Goal: Communication & Community: Connect with others

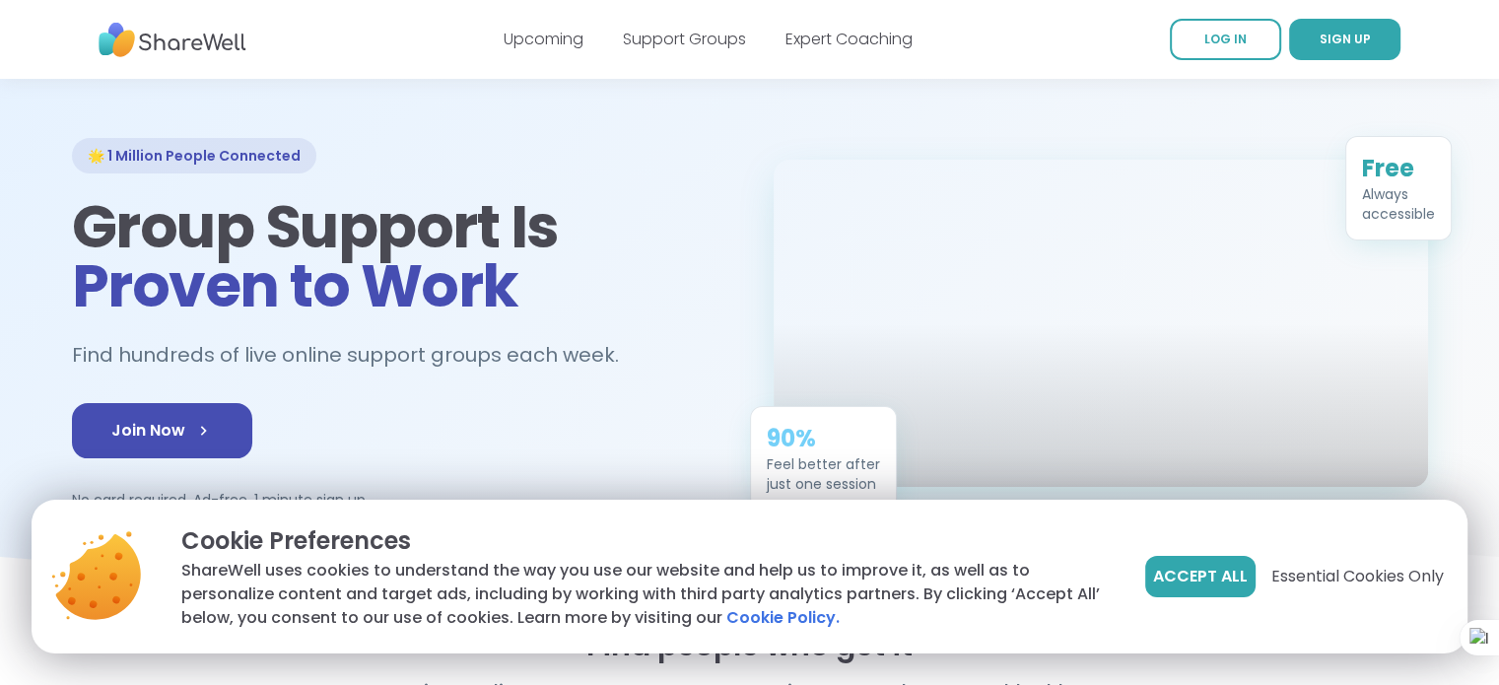
scroll to position [79, 0]
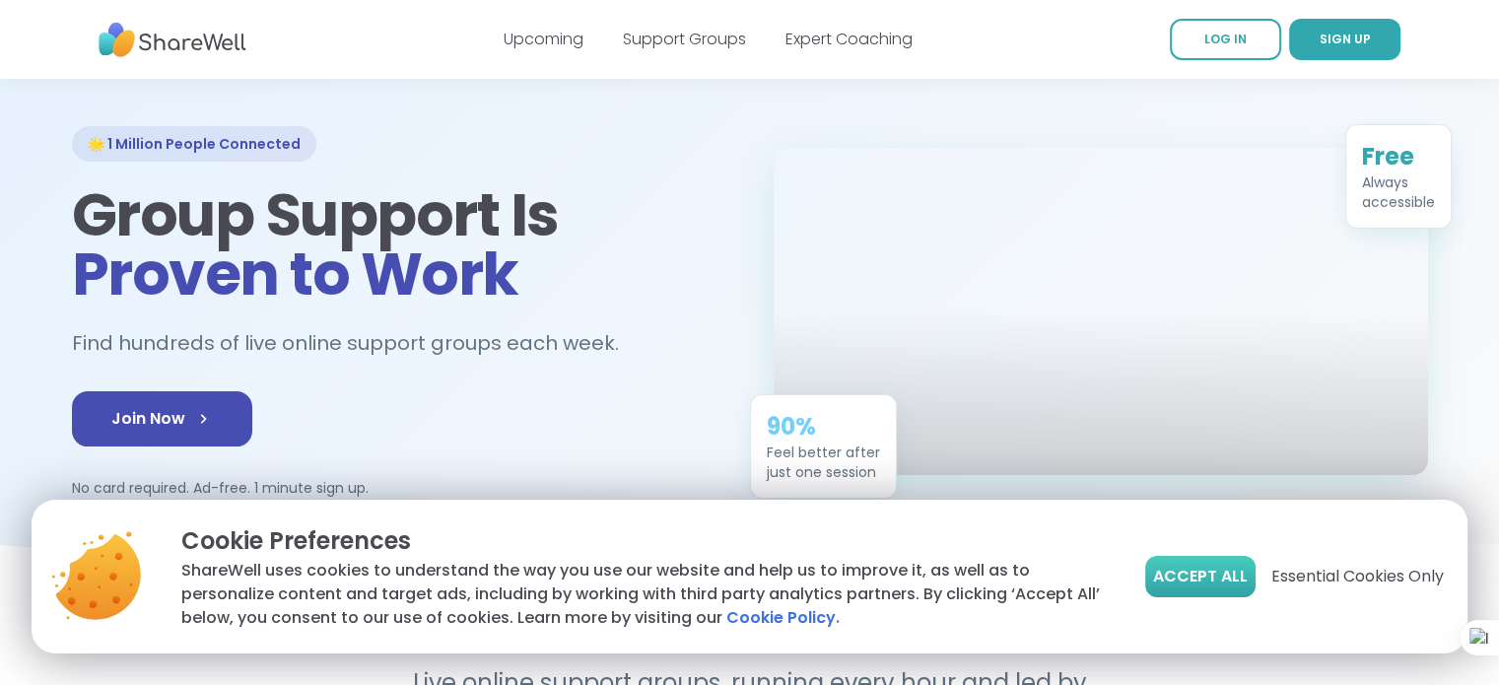
click at [1179, 571] on span "Accept All" at bounding box center [1200, 577] width 95 height 24
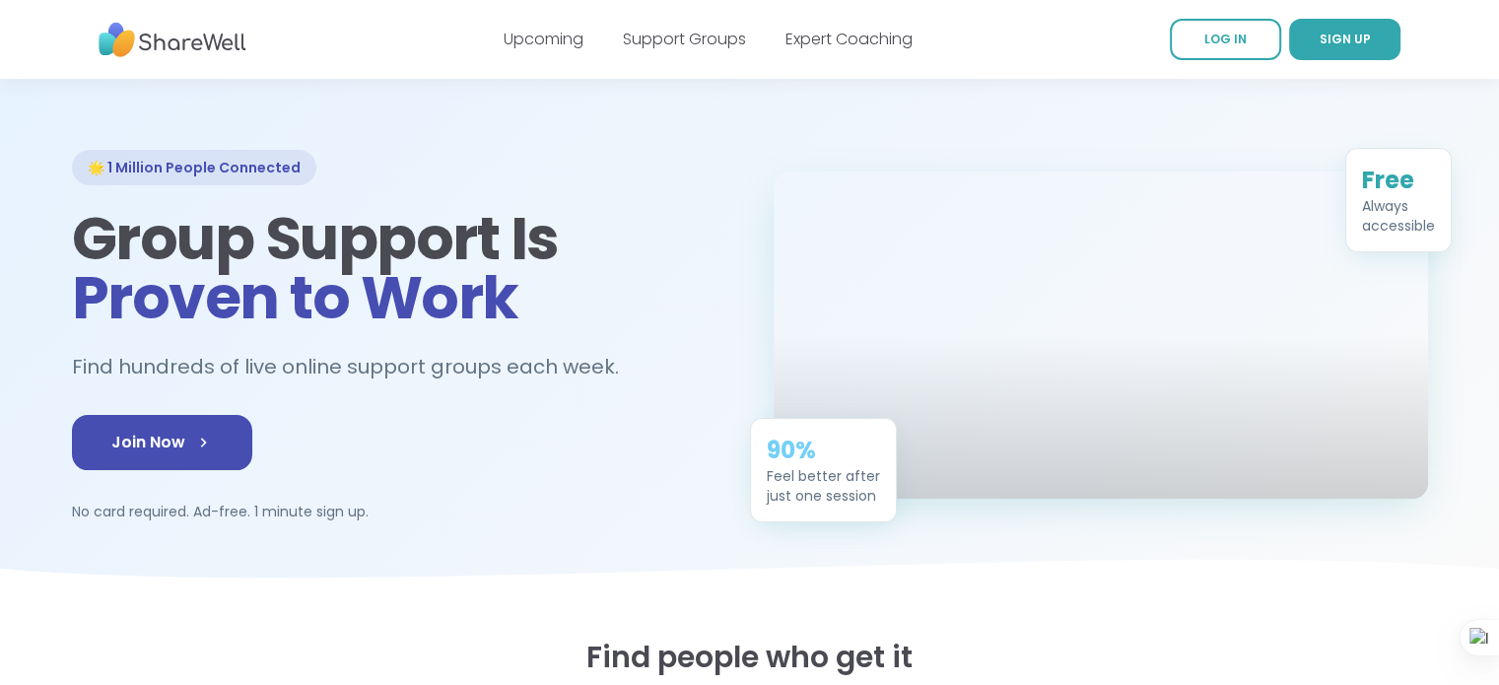
scroll to position [0, 0]
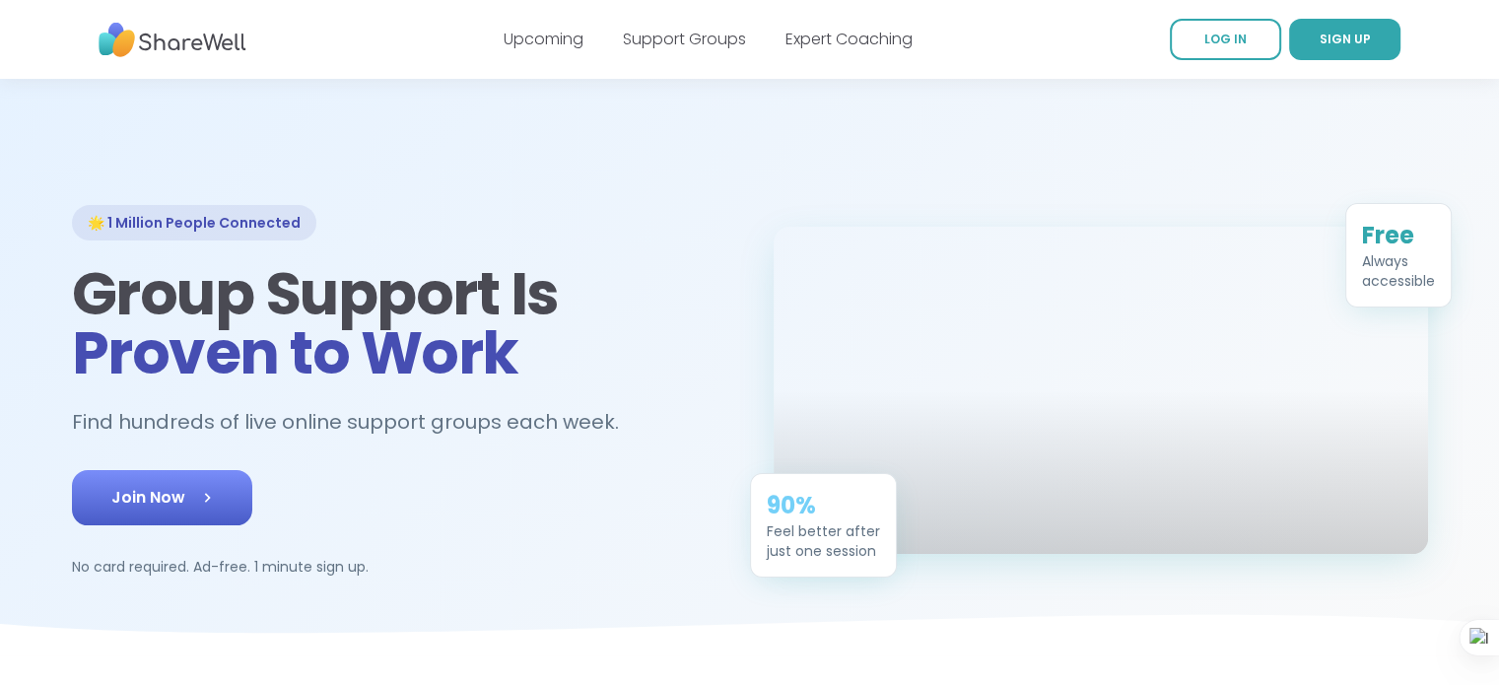
click at [184, 501] on span "Join Now" at bounding box center [162, 498] width 102 height 24
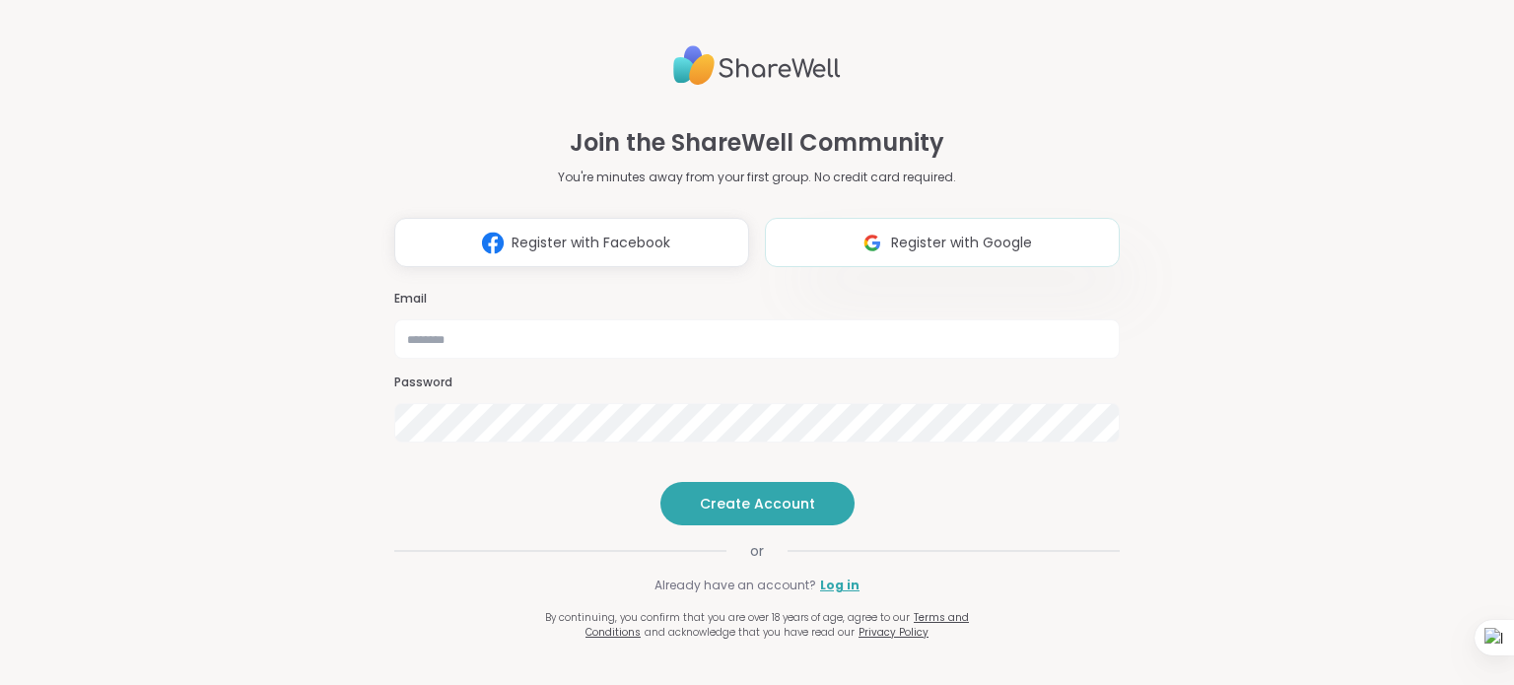
click at [901, 233] on span "Register with Google" at bounding box center [961, 243] width 141 height 21
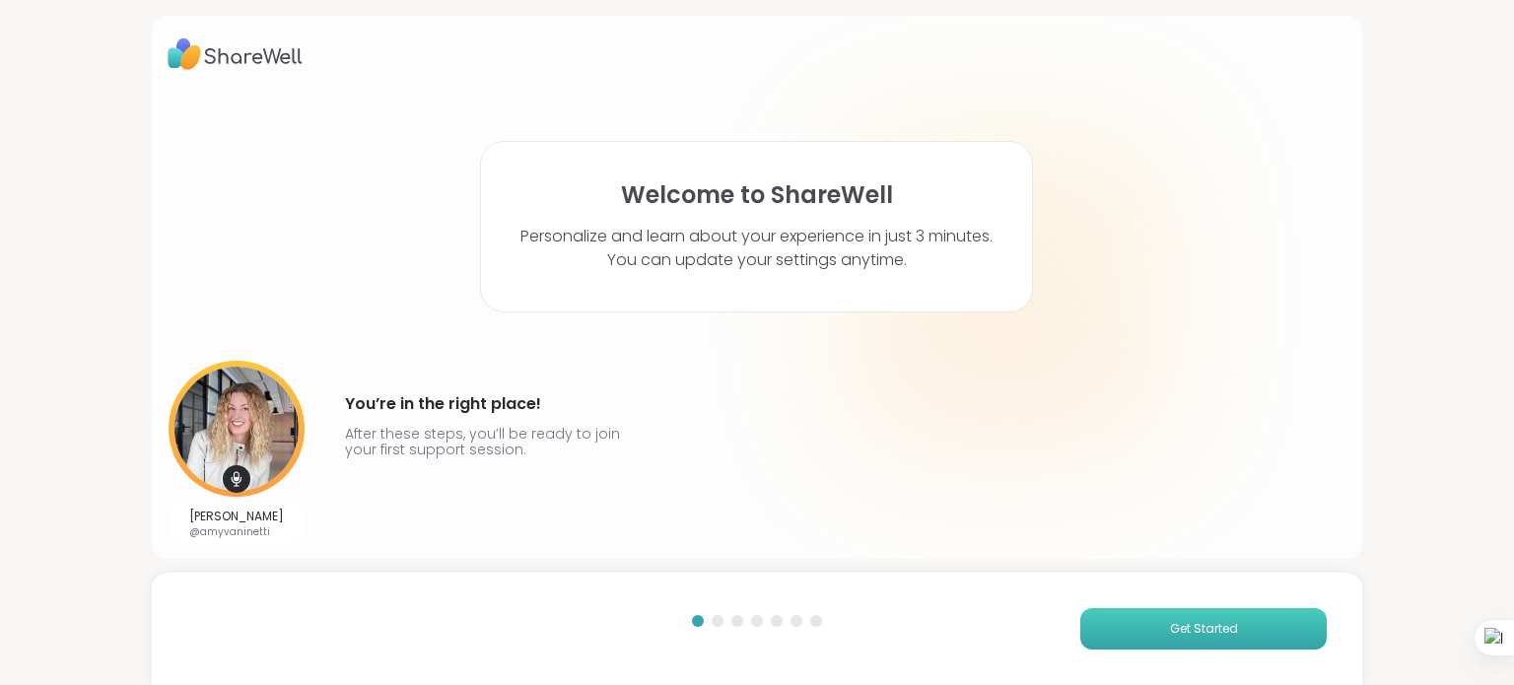
click at [1170, 626] on span "Get Started" at bounding box center [1204, 629] width 68 height 18
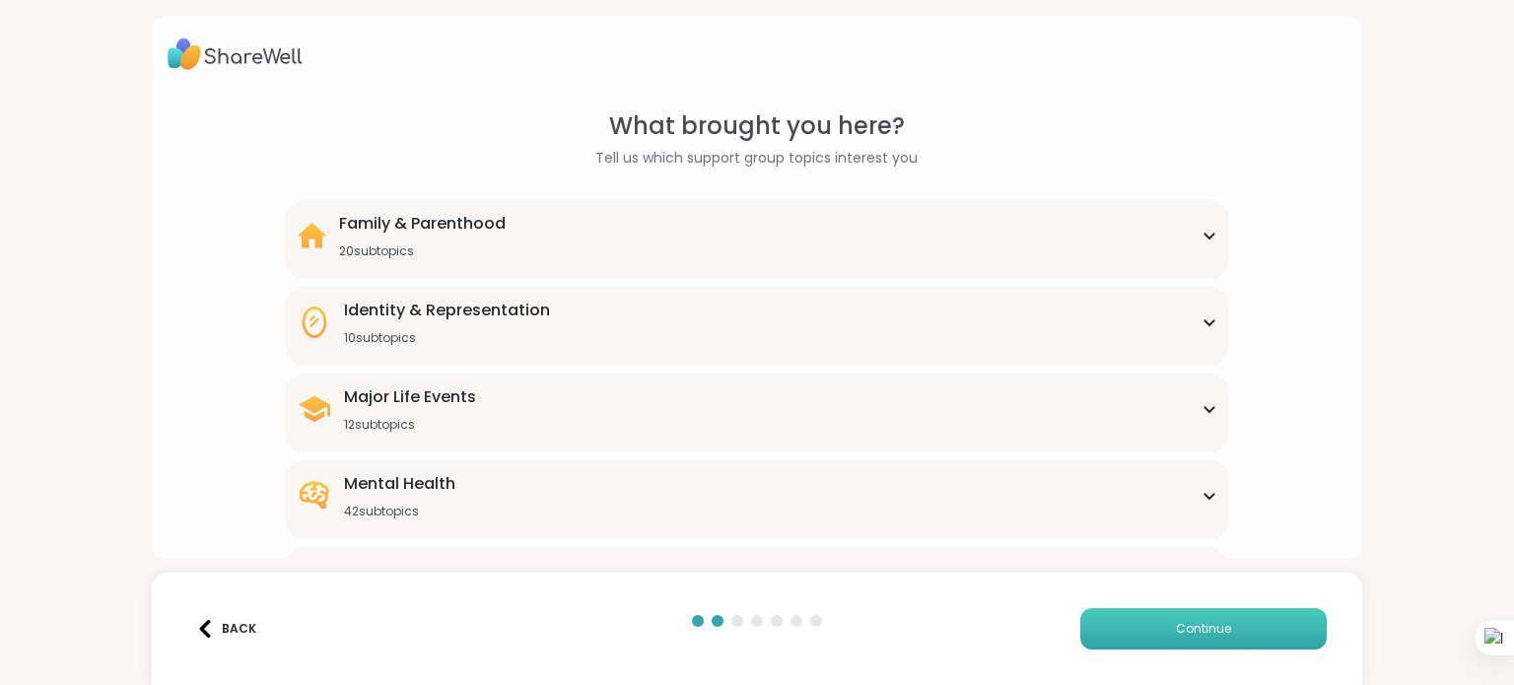
click at [1176, 626] on span "Continue" at bounding box center [1203, 629] width 55 height 18
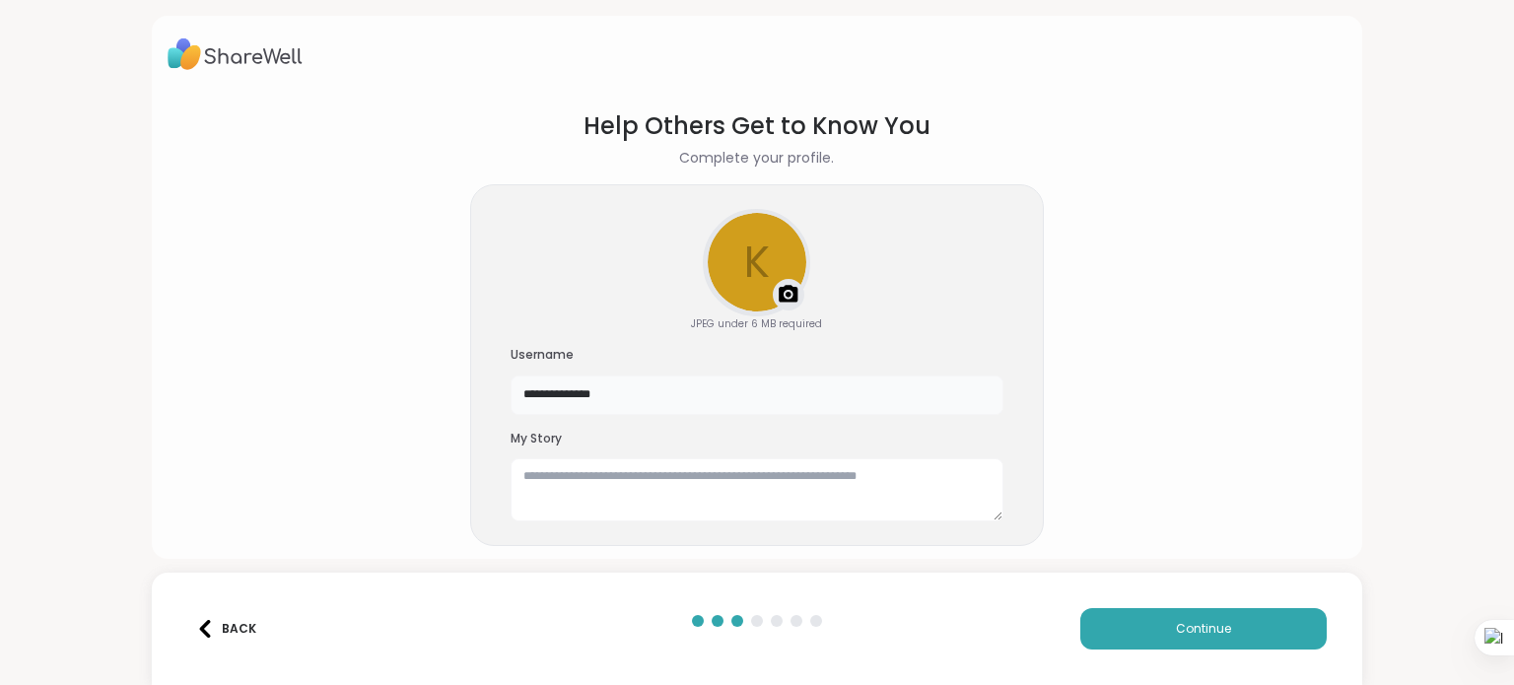
click at [609, 388] on input "**********" at bounding box center [757, 395] width 493 height 39
click at [784, 292] on img at bounding box center [789, 295] width 24 height 24
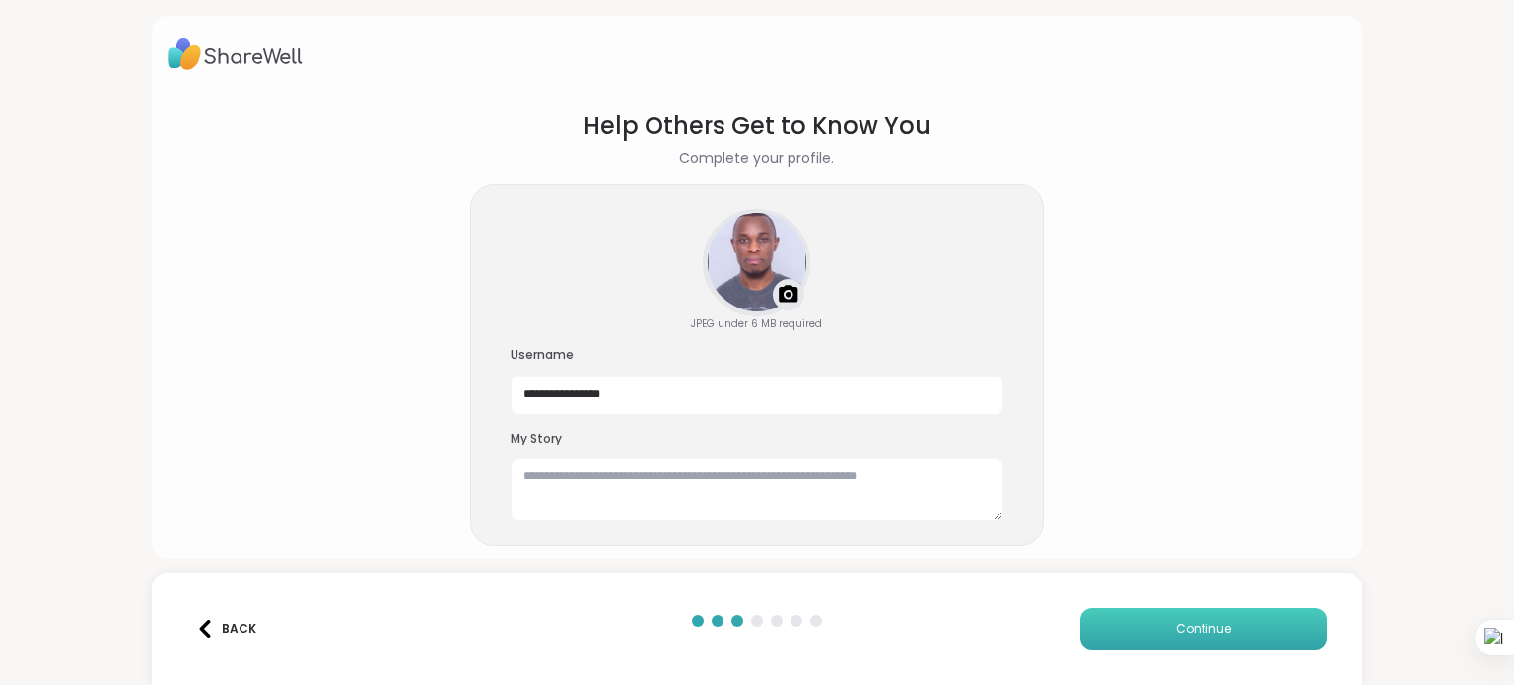
click at [1193, 630] on span "Continue" at bounding box center [1203, 629] width 55 height 18
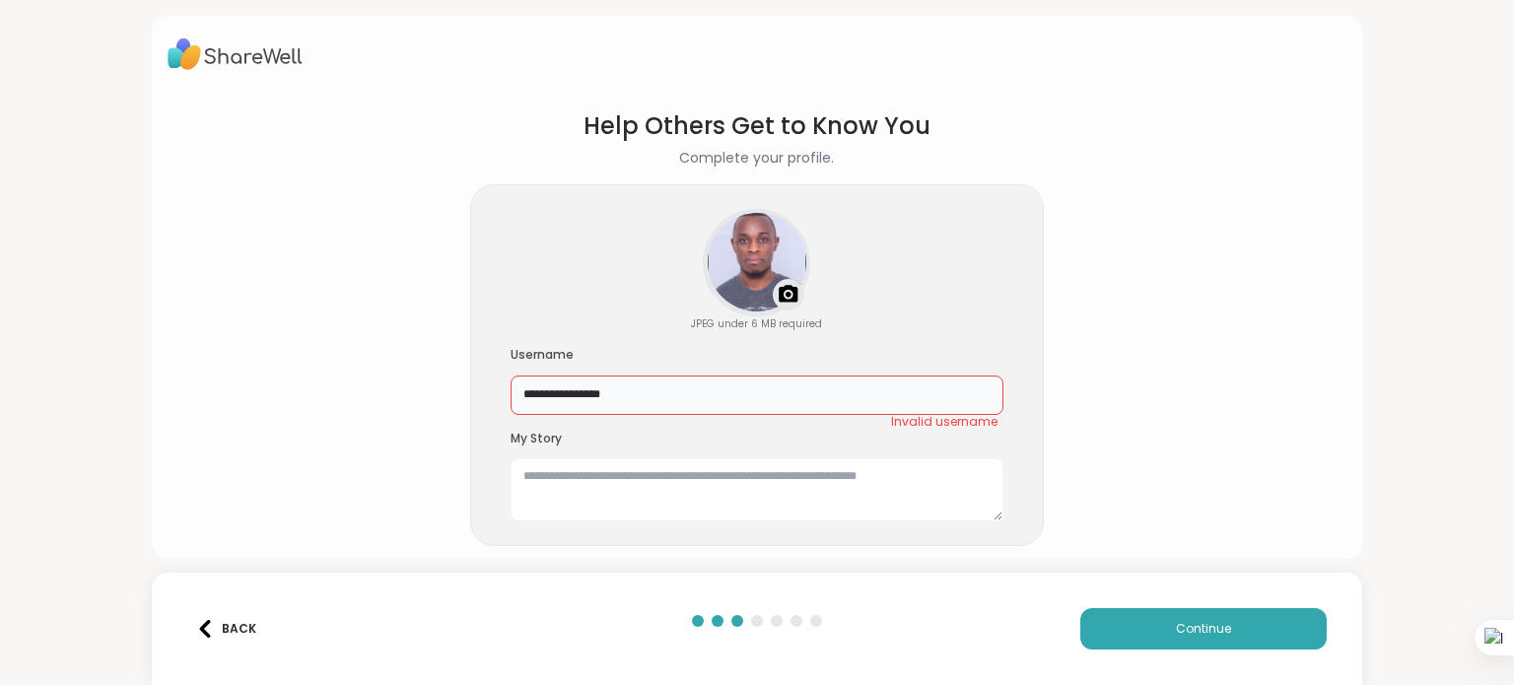
click at [685, 397] on input "**********" at bounding box center [757, 395] width 493 height 39
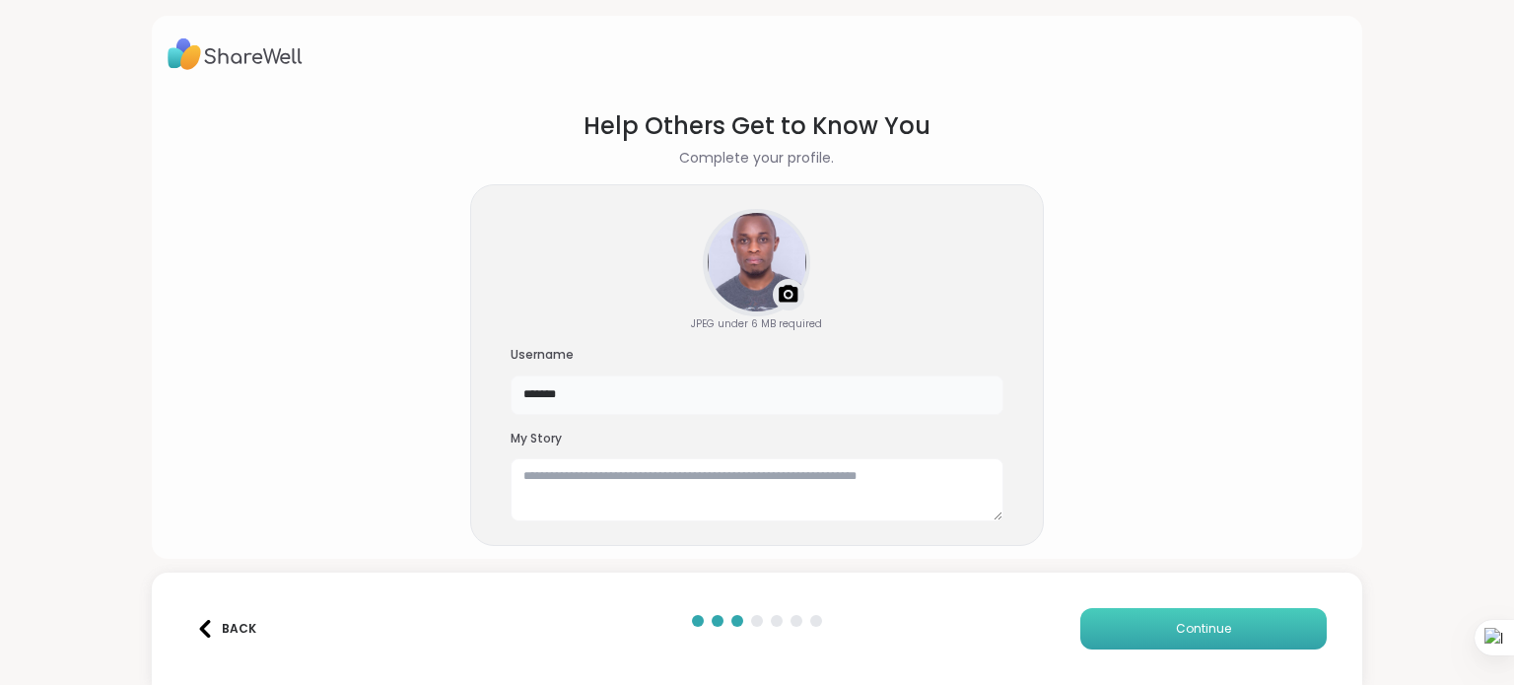
type input "*******"
click at [1125, 621] on button "Continue" at bounding box center [1203, 628] width 246 height 41
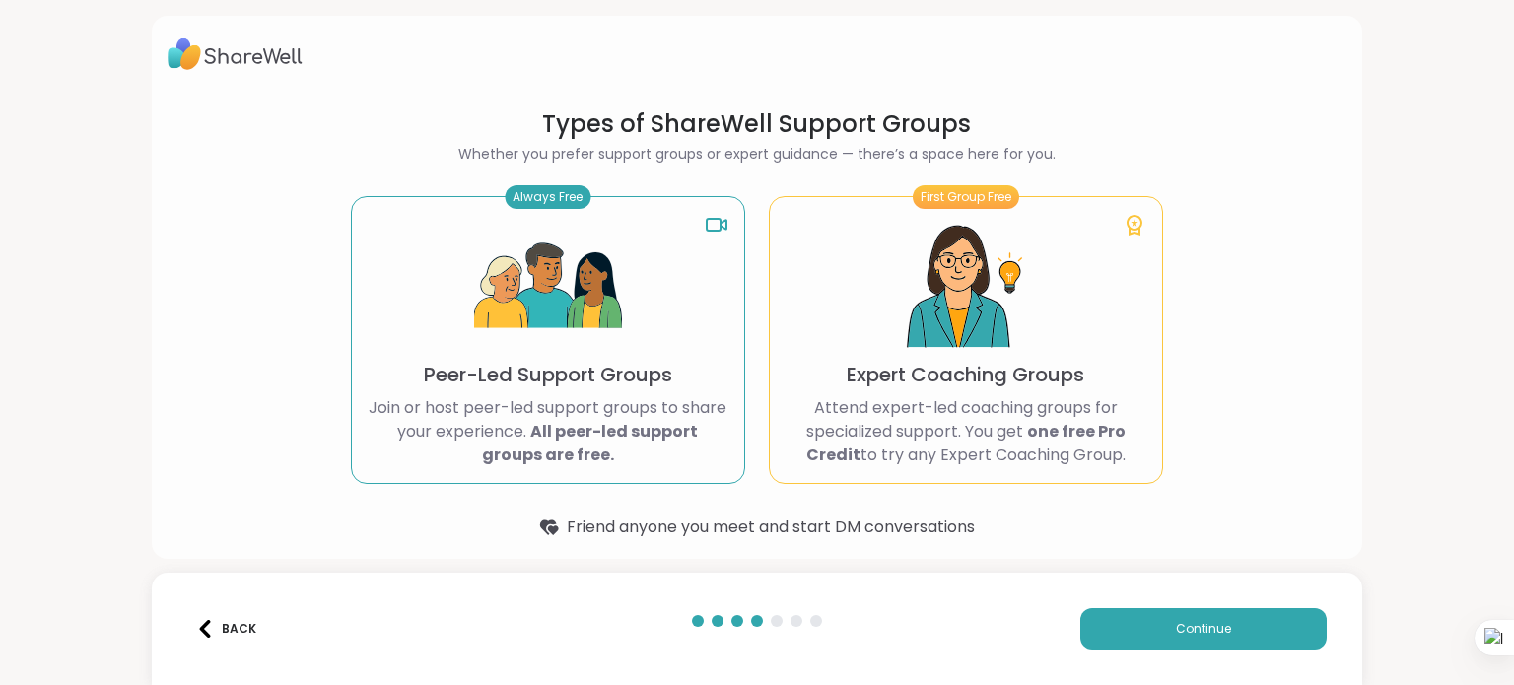
click at [648, 375] on p "Peer-Led Support Groups" at bounding box center [548, 375] width 248 height 28
click at [895, 349] on img at bounding box center [966, 287] width 148 height 148
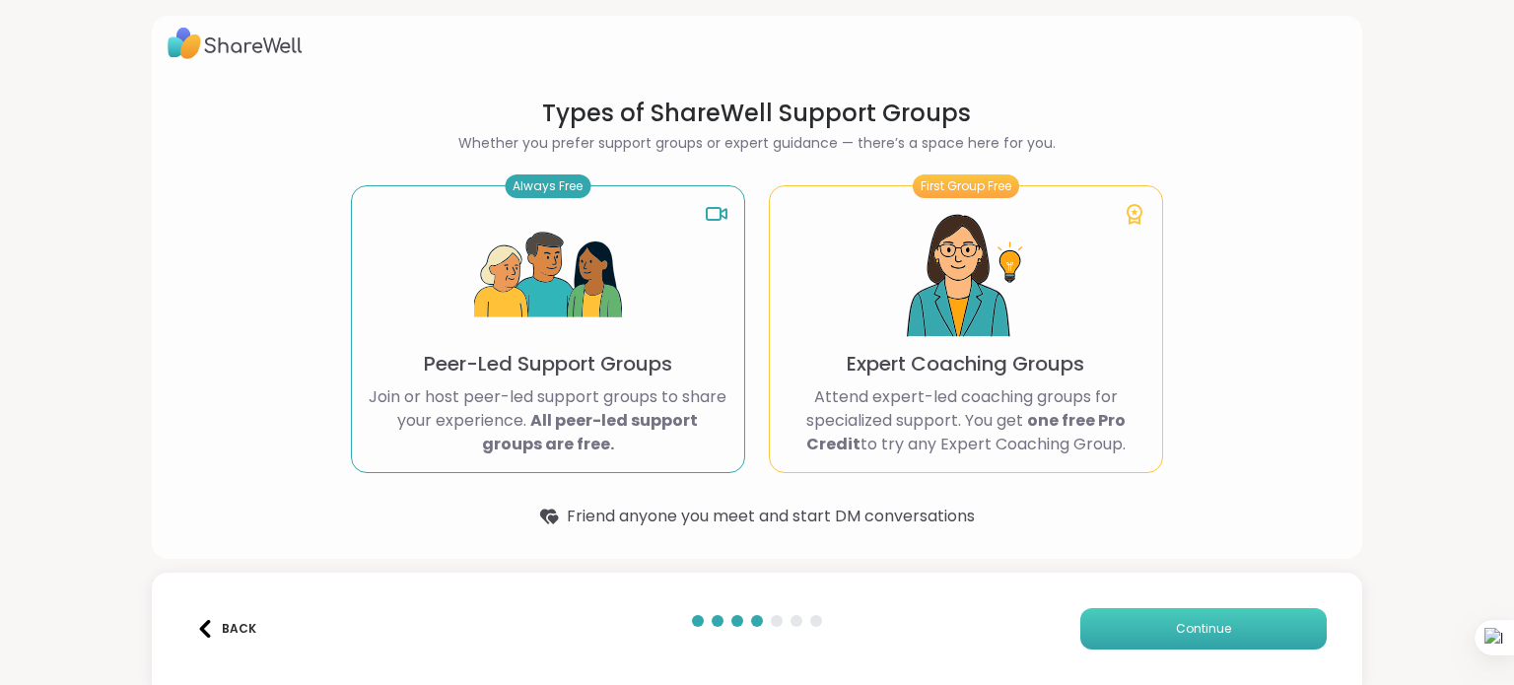
click at [1134, 632] on button "Continue" at bounding box center [1203, 628] width 246 height 41
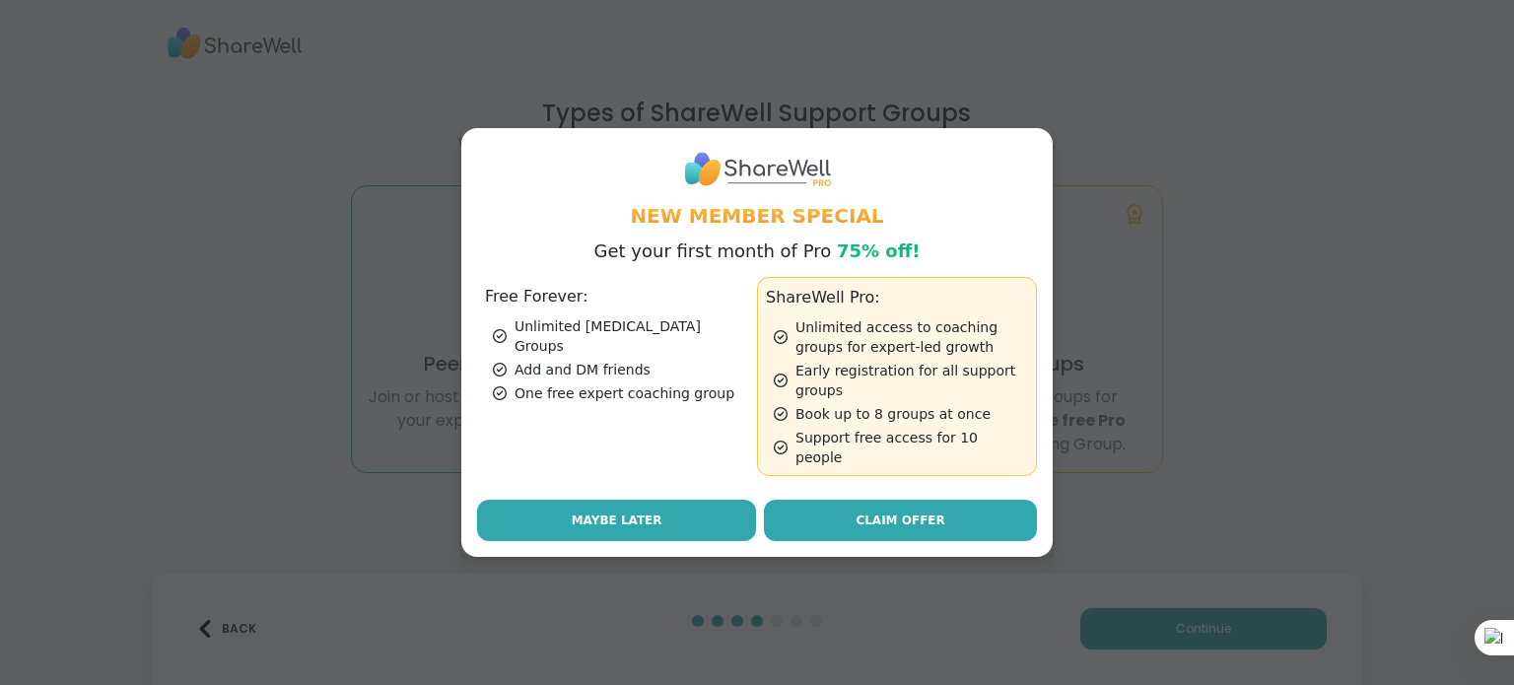
click at [629, 512] on span "Maybe Later" at bounding box center [617, 521] width 91 height 18
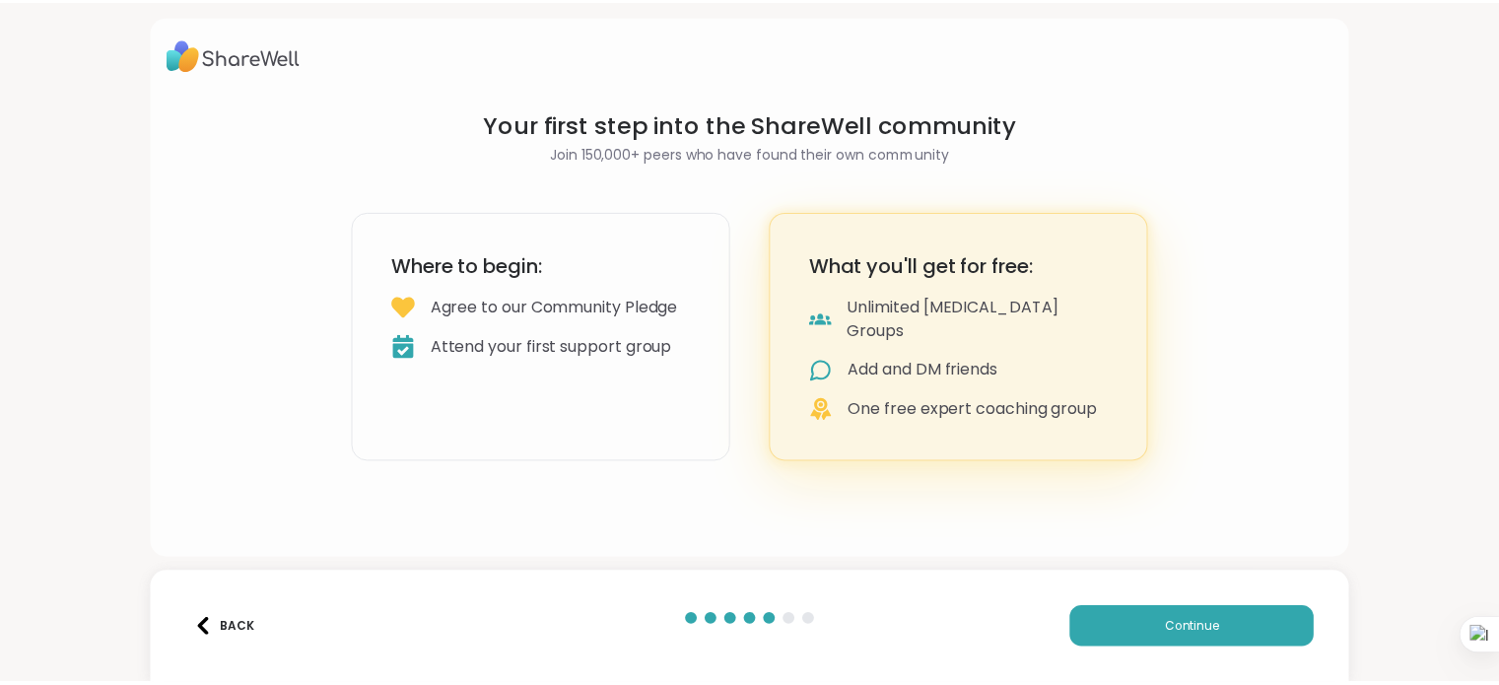
scroll to position [0, 0]
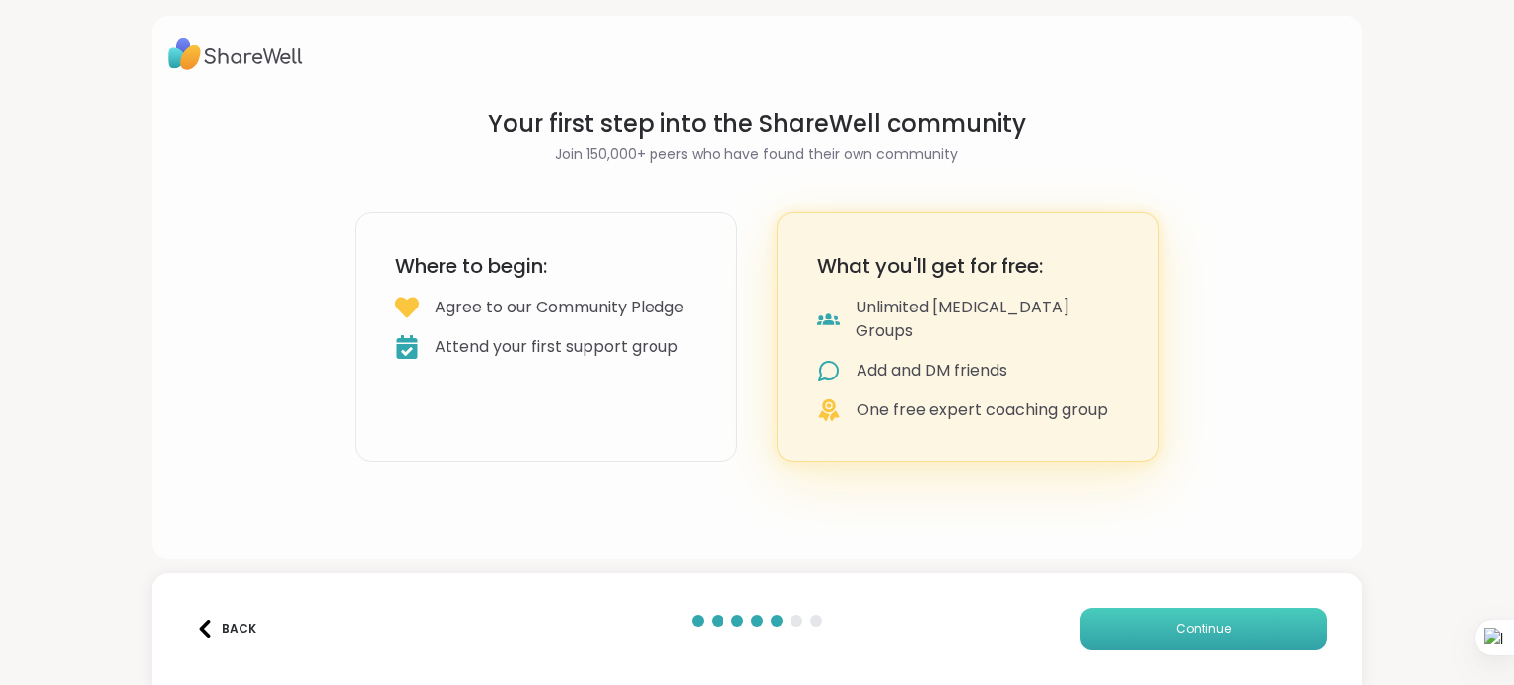
click at [1161, 620] on button "Continue" at bounding box center [1203, 628] width 246 height 41
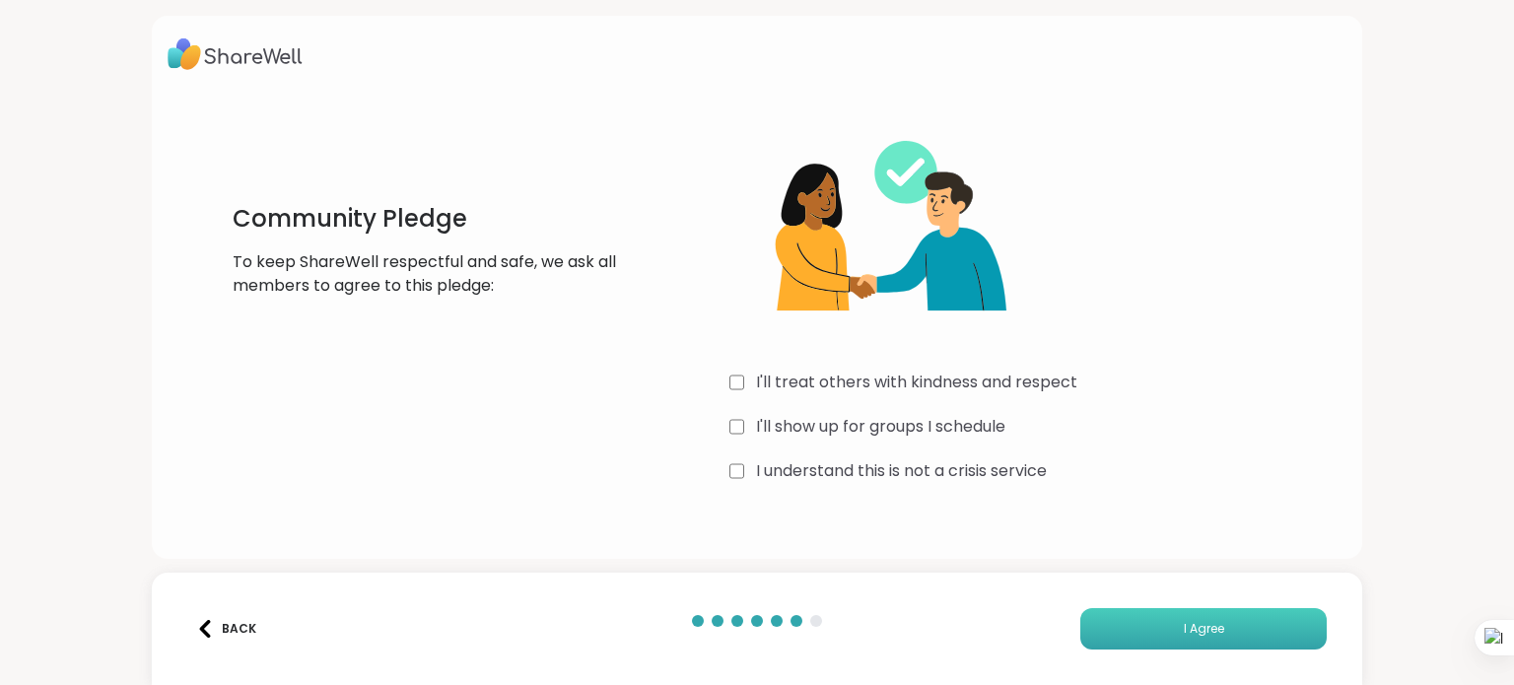
click at [1163, 622] on button "I Agree" at bounding box center [1203, 628] width 246 height 41
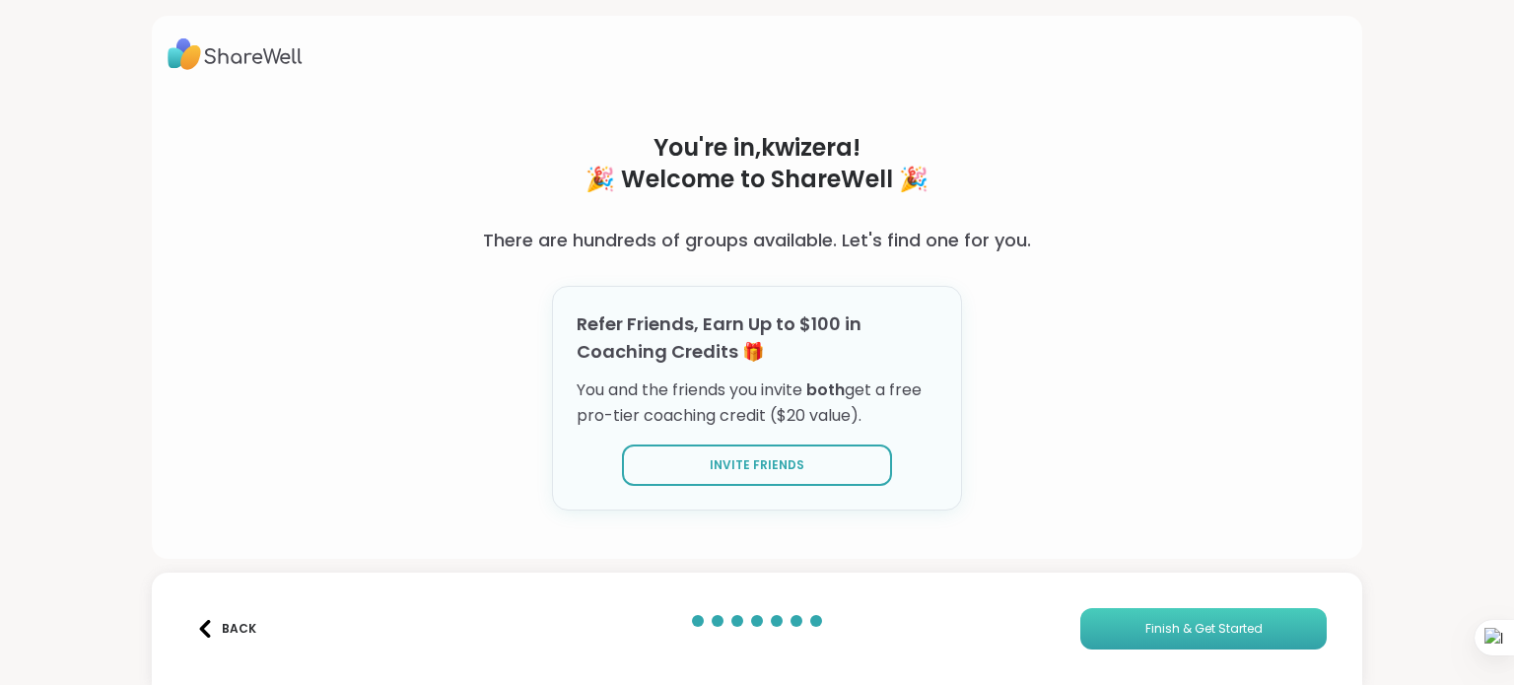
click at [1160, 630] on span "Finish & Get Started" at bounding box center [1203, 629] width 117 height 18
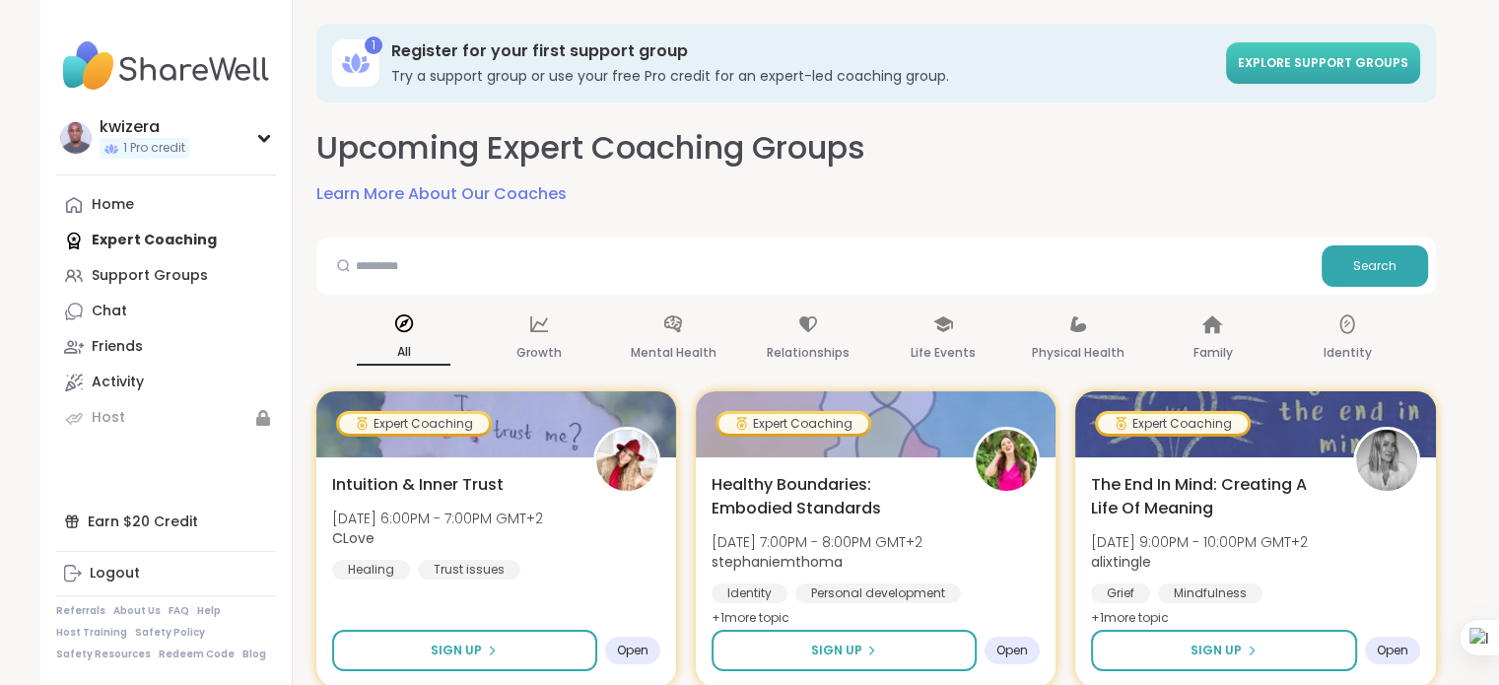
click at [1310, 66] on span "Explore support groups" at bounding box center [1323, 62] width 171 height 17
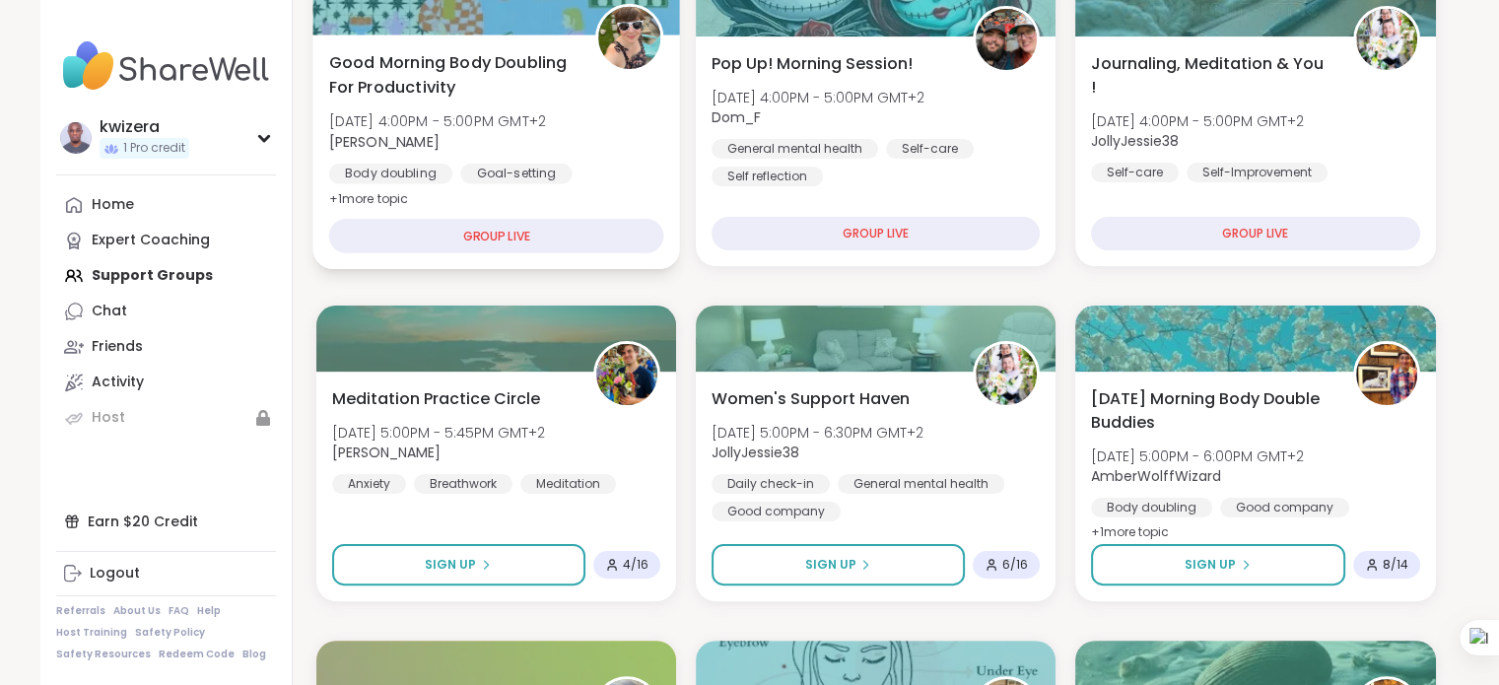
scroll to position [386, 0]
click at [501, 241] on div "GROUP LIVE" at bounding box center [495, 235] width 335 height 35
click at [512, 234] on div "GROUP LIVE" at bounding box center [495, 235] width 335 height 35
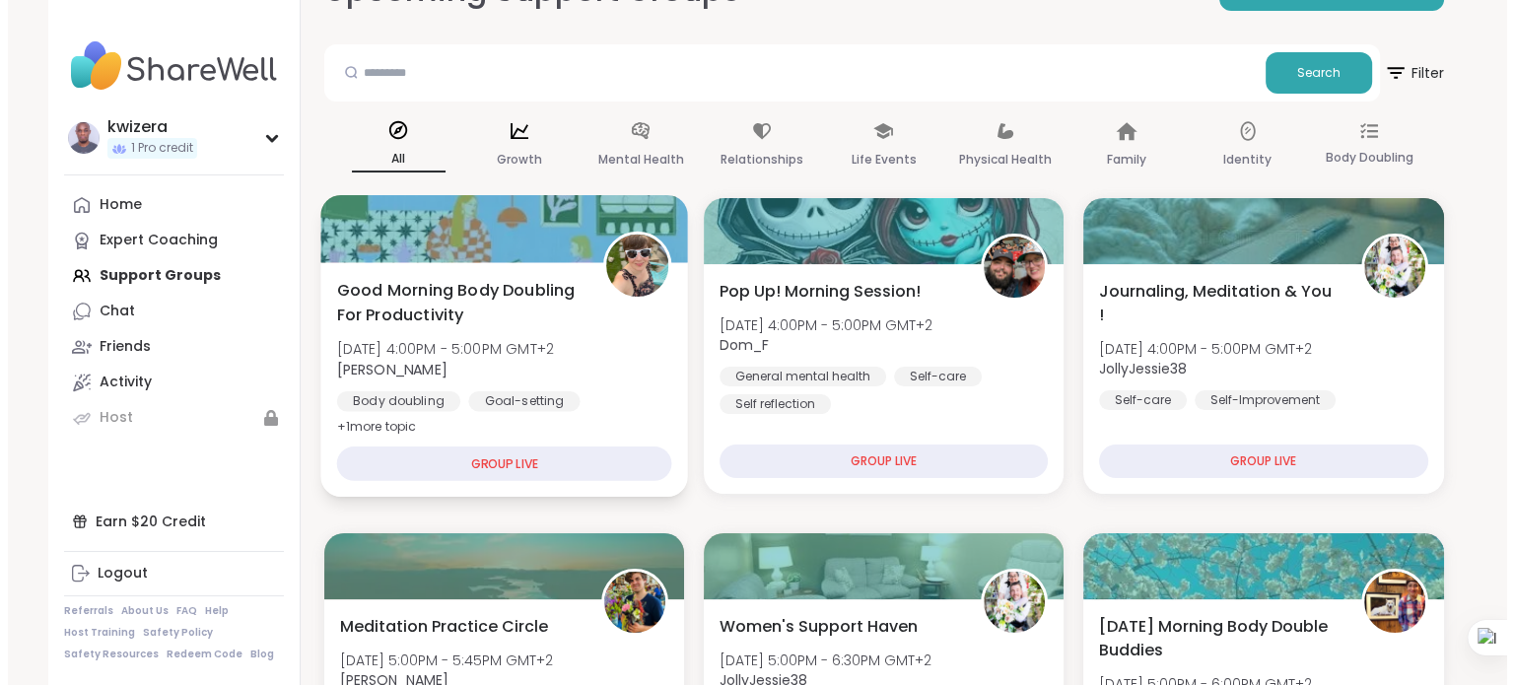
scroll to position [157, 0]
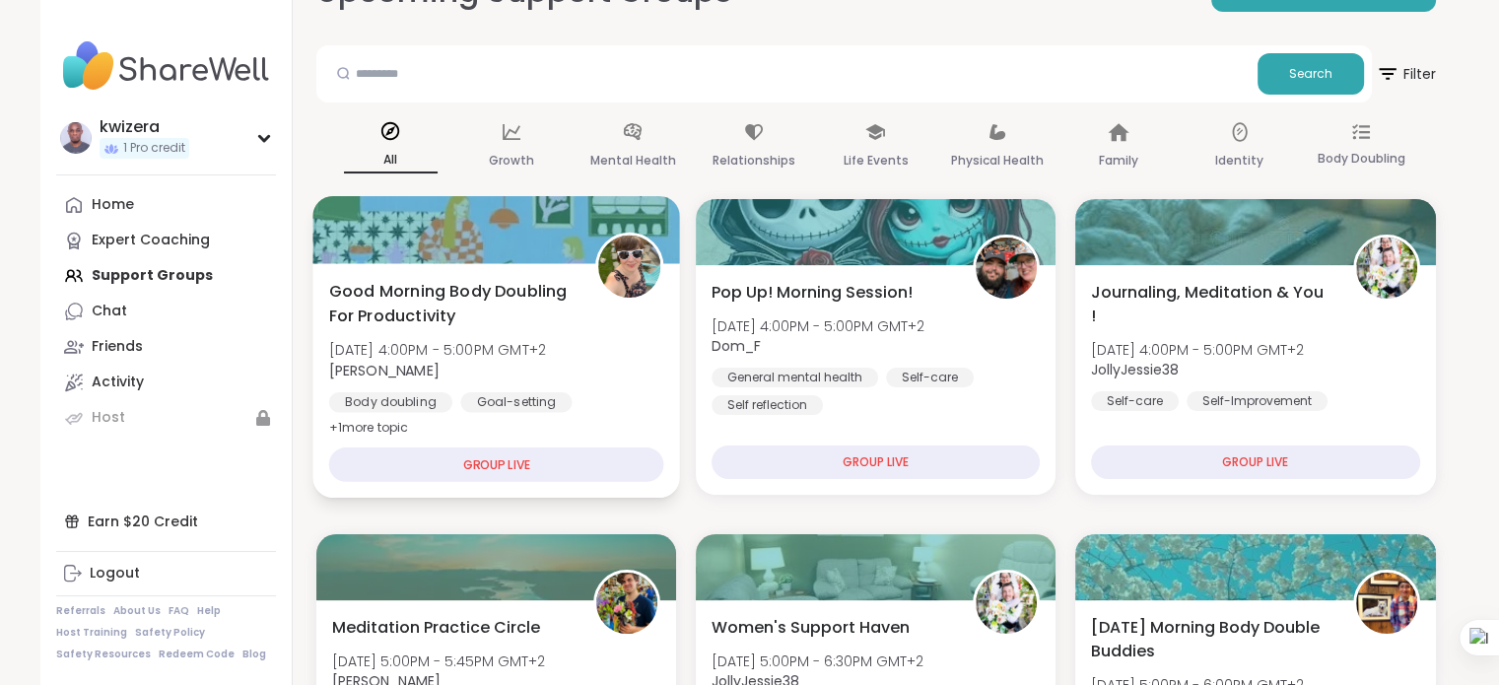
click at [426, 299] on span "Good Morning Body Doubling For Productivity" at bounding box center [450, 303] width 244 height 48
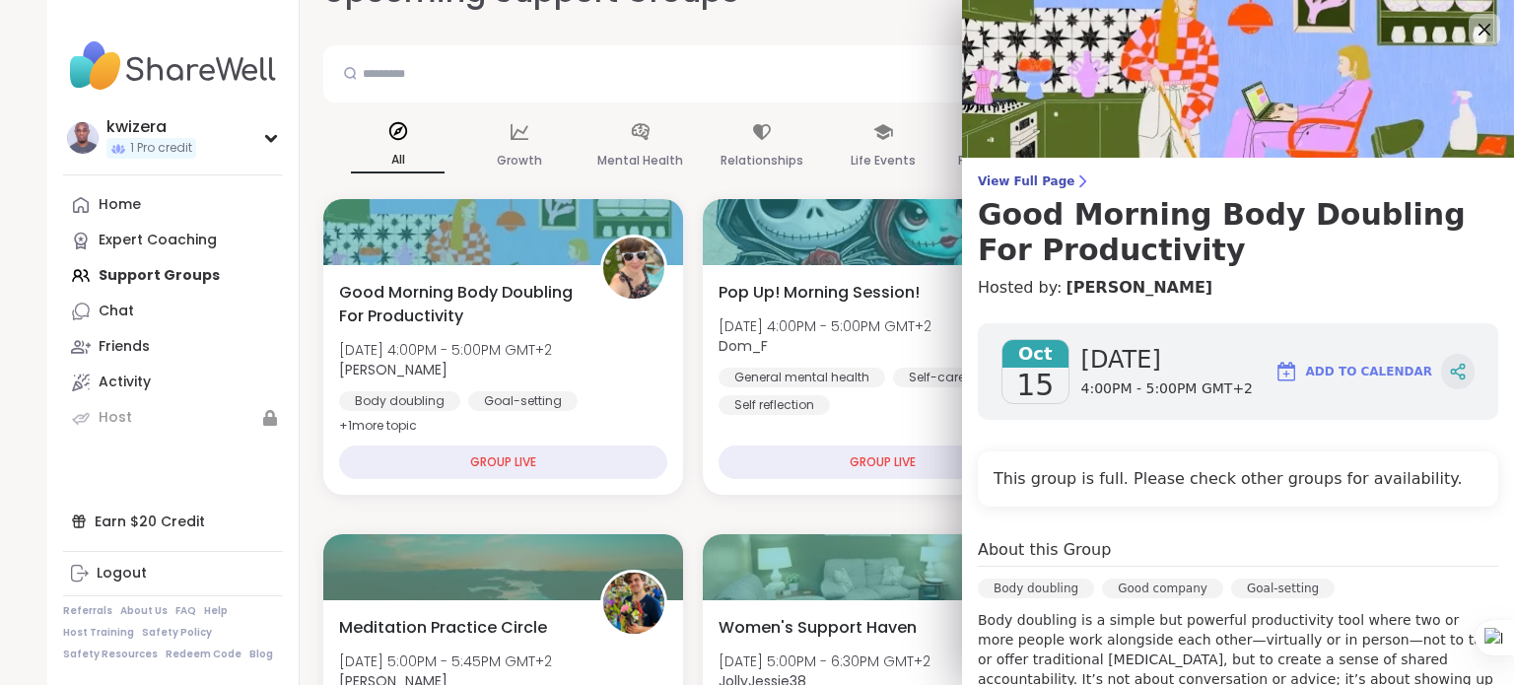
click at [1441, 374] on div at bounding box center [1458, 371] width 34 height 35
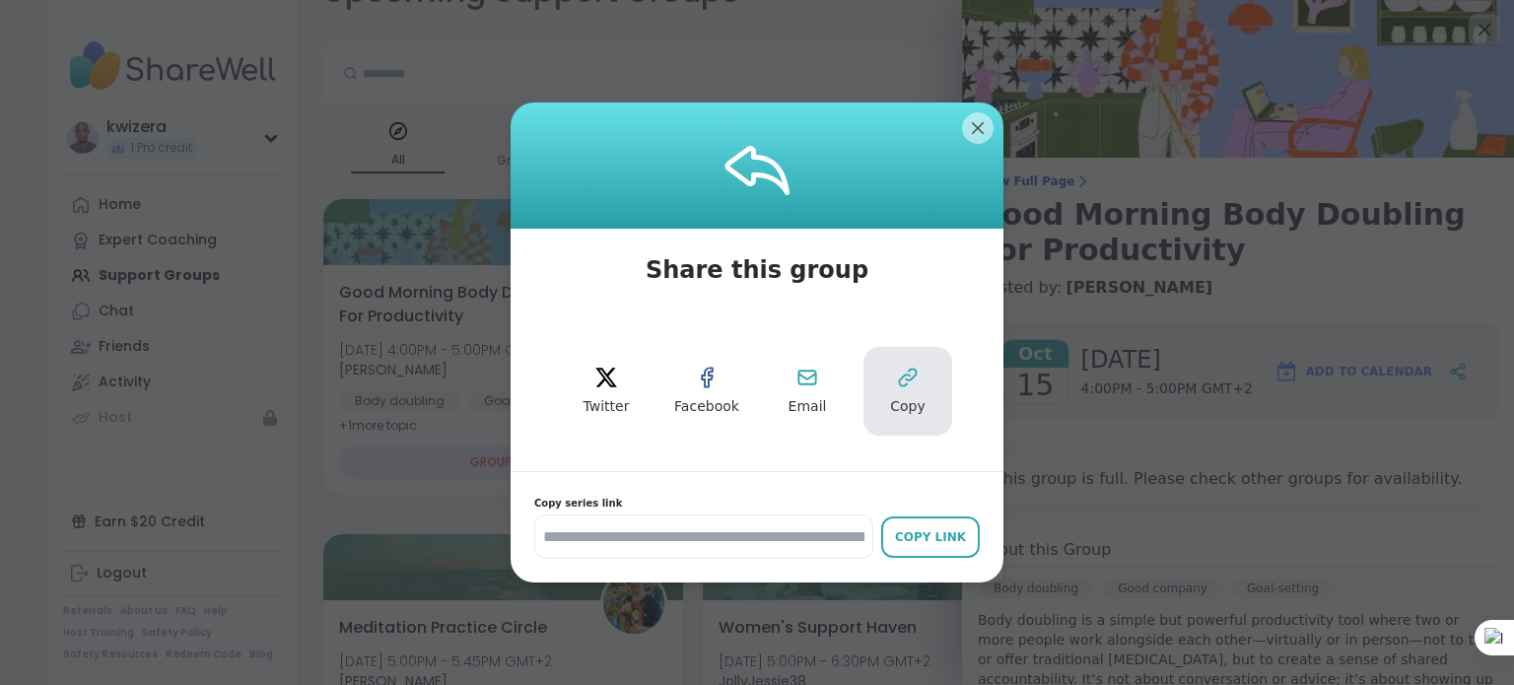
click at [895, 397] on span "Copy" at bounding box center [907, 407] width 35 height 20
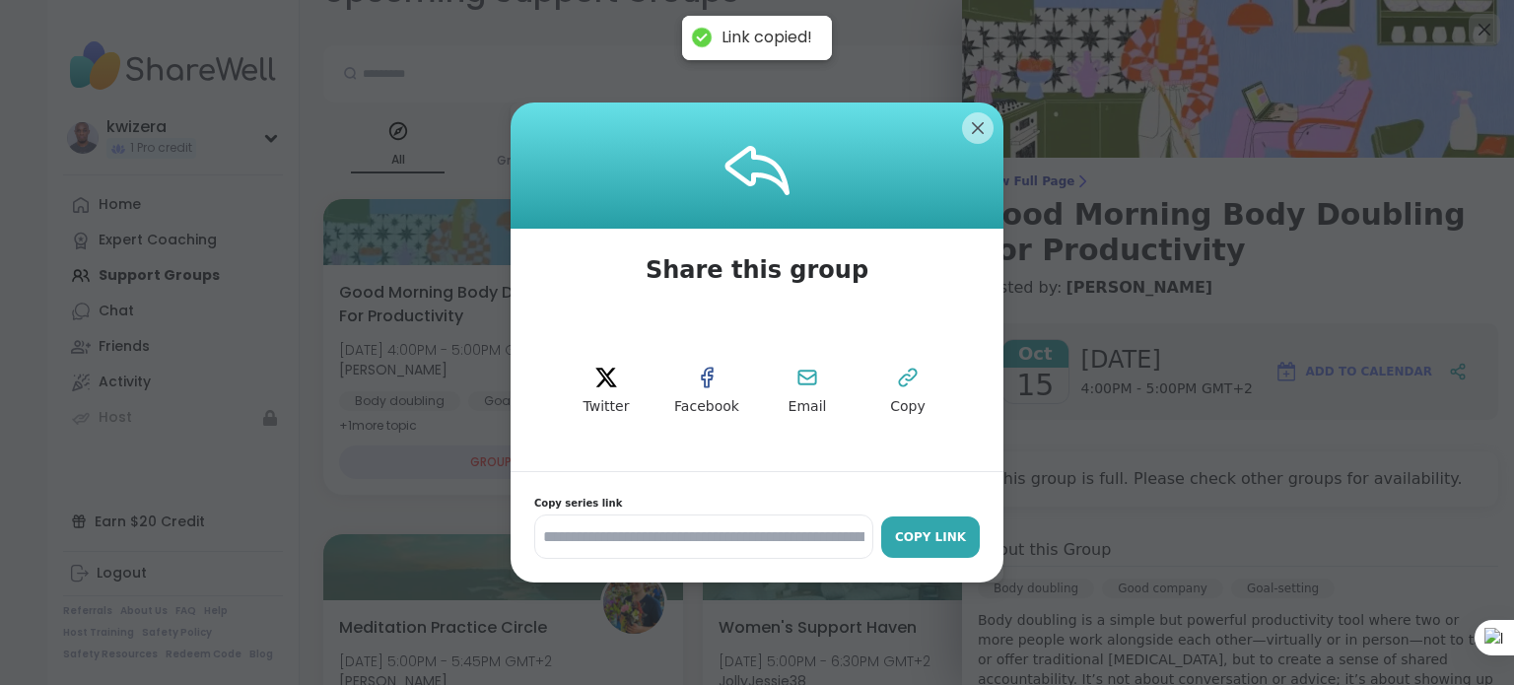
click at [933, 539] on div "Copy Link" at bounding box center [930, 537] width 79 height 18
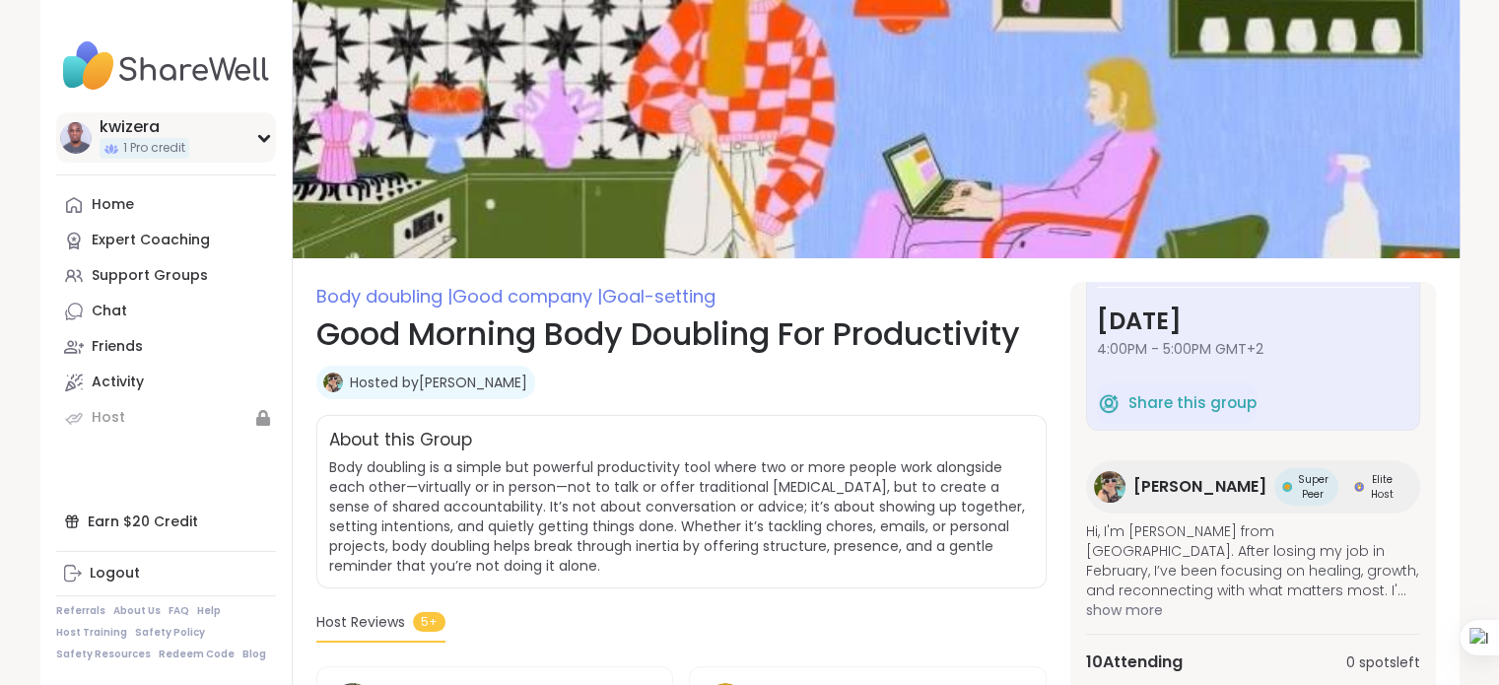
click at [262, 134] on icon at bounding box center [264, 138] width 16 height 10
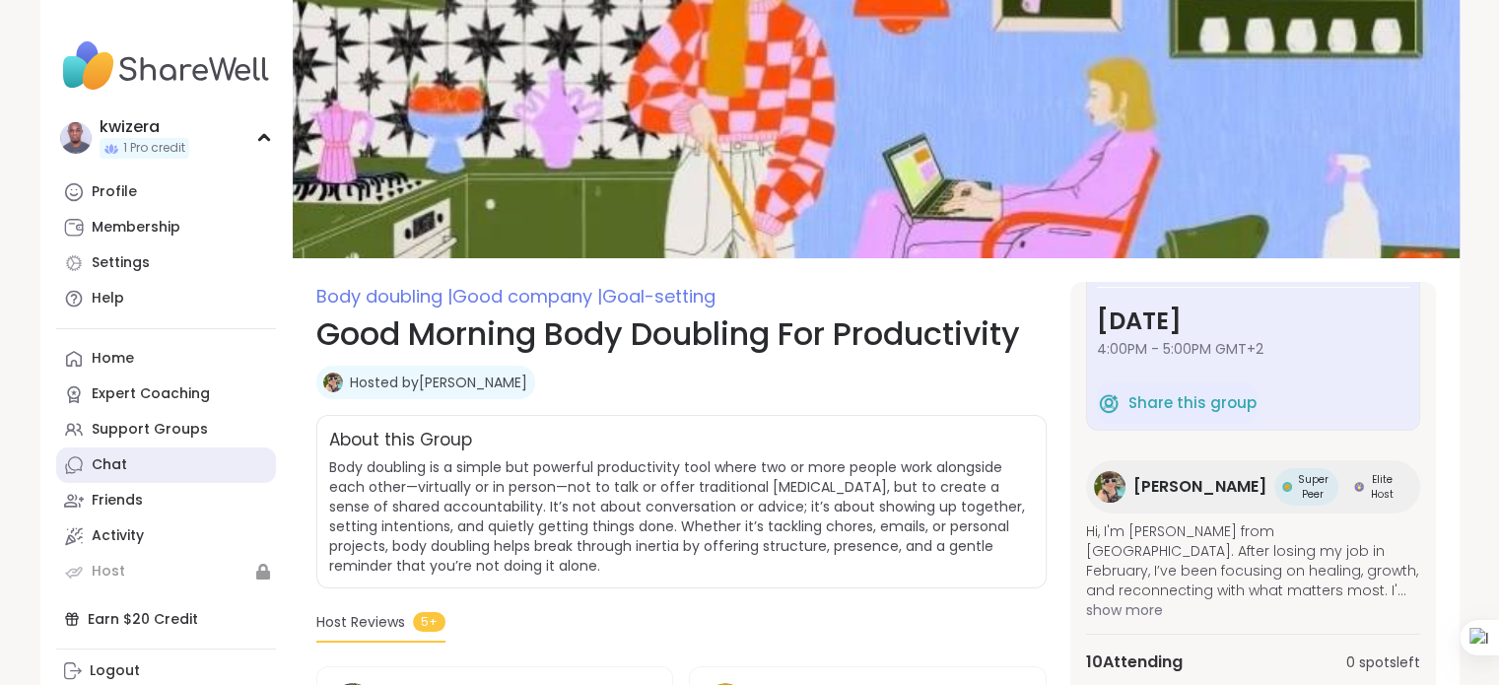
click at [126, 464] on link "Chat" at bounding box center [166, 465] width 220 height 35
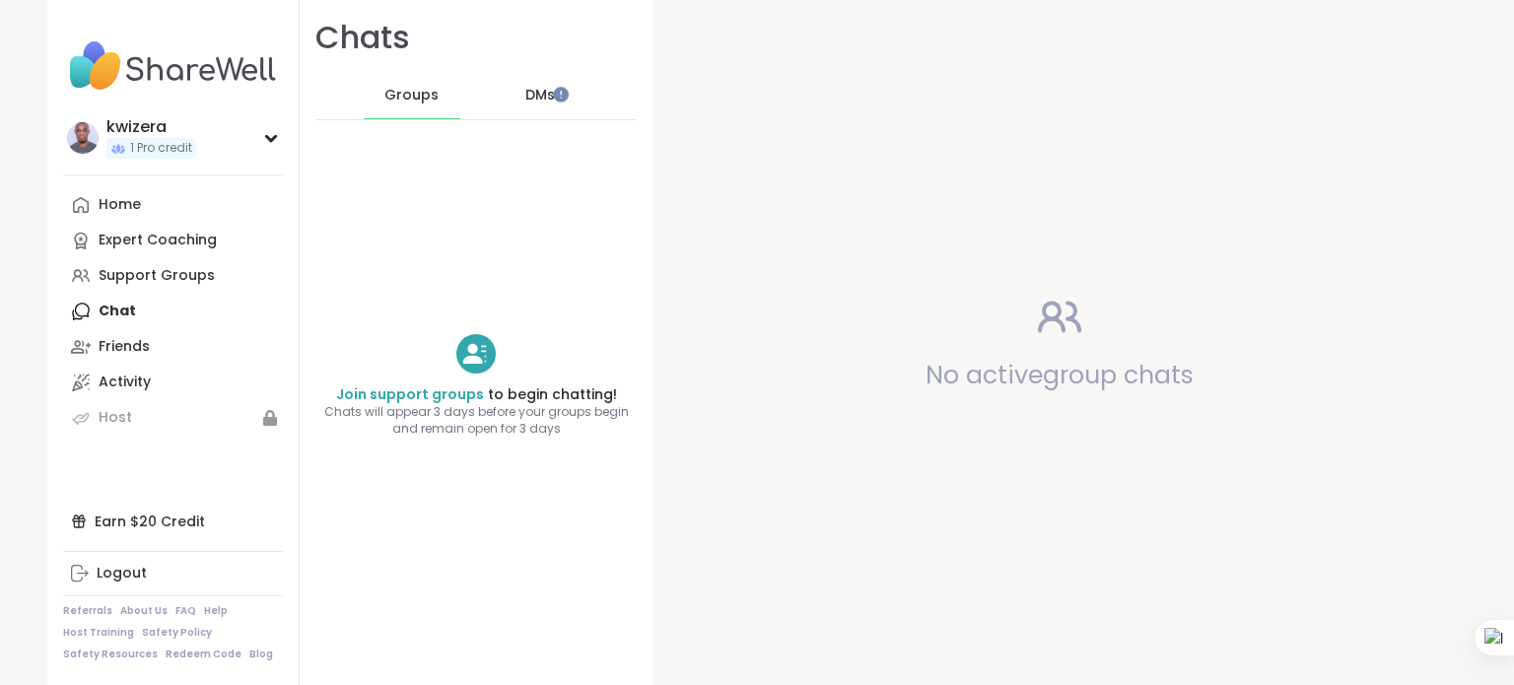
click at [390, 102] on span "Groups" at bounding box center [411, 96] width 54 height 20
click at [529, 97] on span "DMs" at bounding box center [540, 96] width 30 height 20
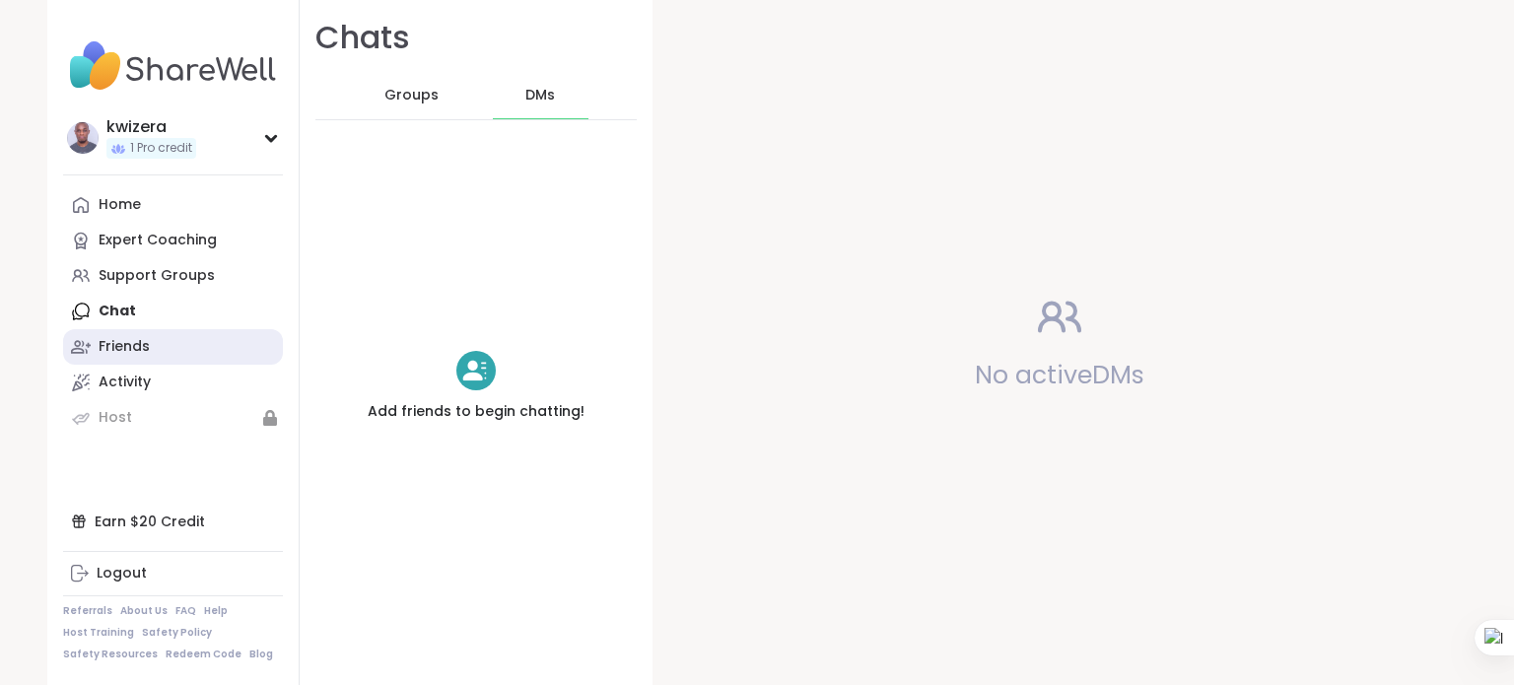
click at [122, 346] on div "Friends" at bounding box center [124, 347] width 51 height 20
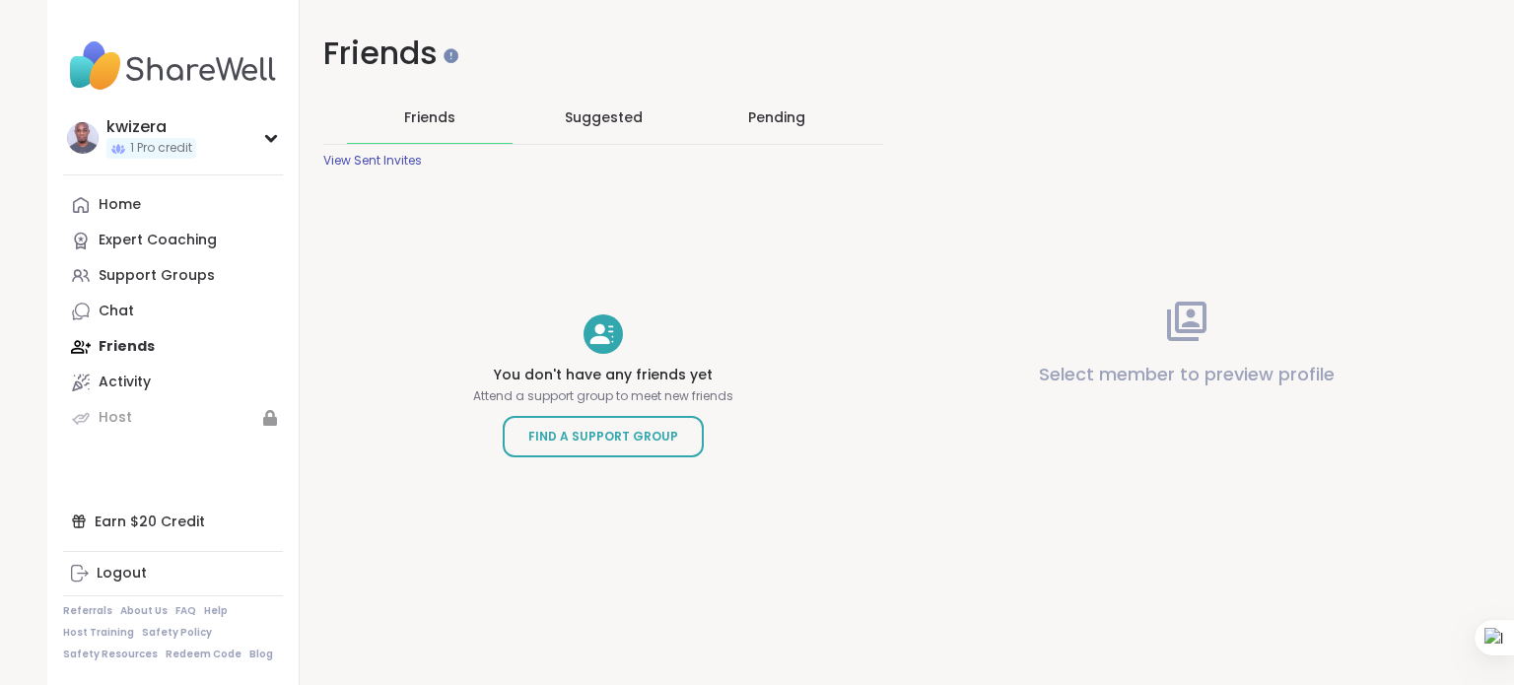
click at [589, 112] on span "Suggested" at bounding box center [604, 117] width 78 height 20
click at [774, 122] on div "Pending" at bounding box center [776, 117] width 57 height 20
click at [568, 113] on span "Suggested" at bounding box center [604, 117] width 78 height 20
click at [639, 441] on span "Find a Support Group" at bounding box center [603, 437] width 150 height 20
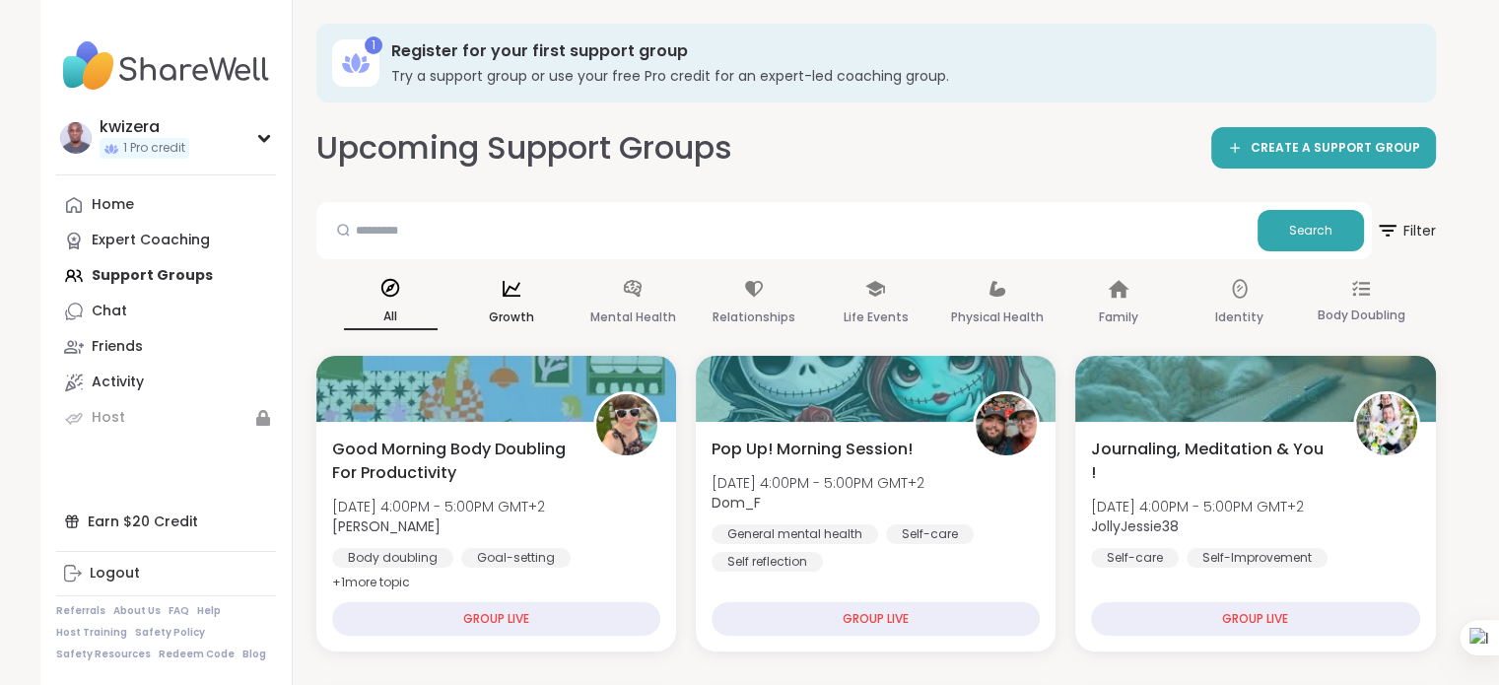
click at [511, 302] on div "Growth" at bounding box center [512, 303] width 94 height 73
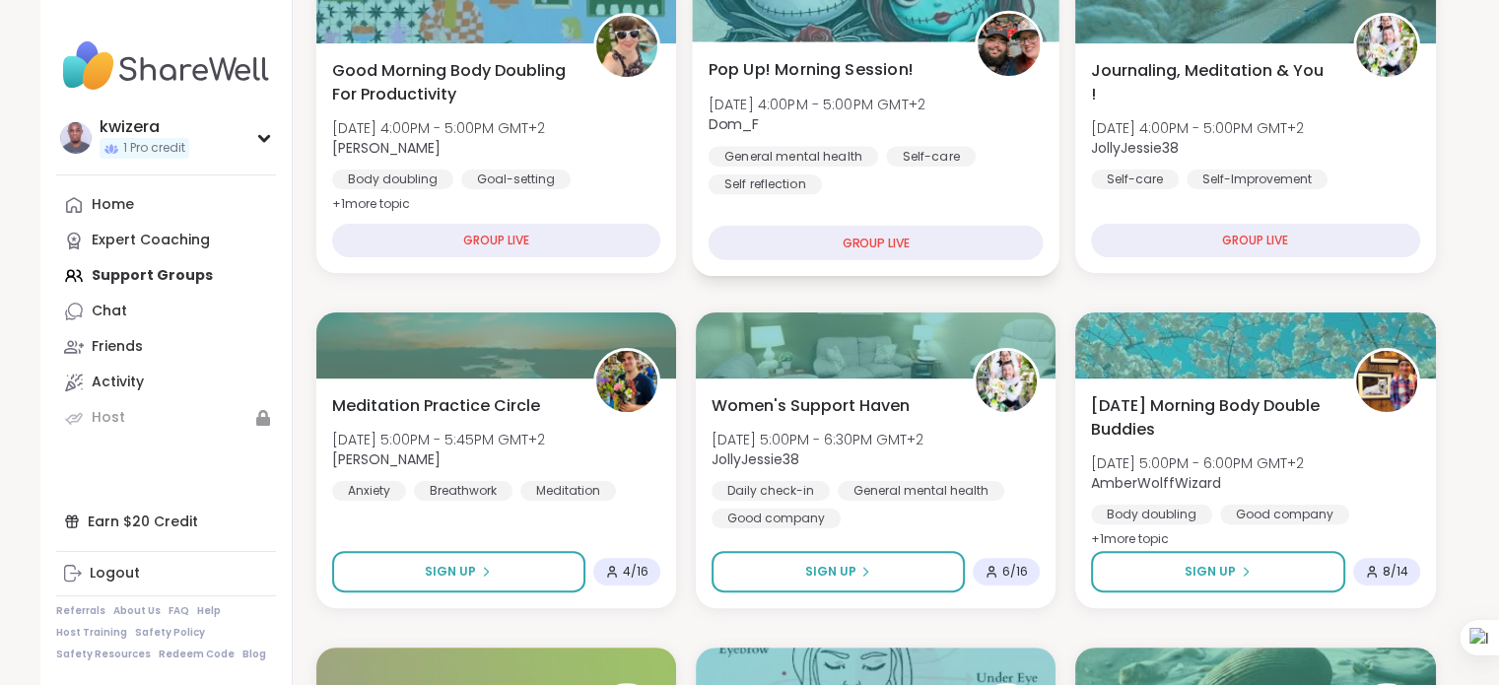
scroll to position [421, 0]
